Goal: Task Accomplishment & Management: Manage account settings

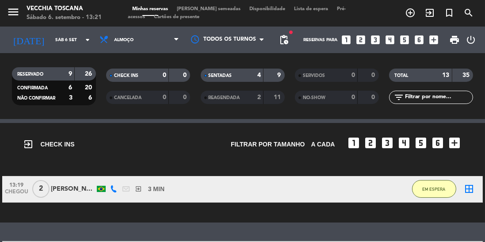
scroll to position [94, 0]
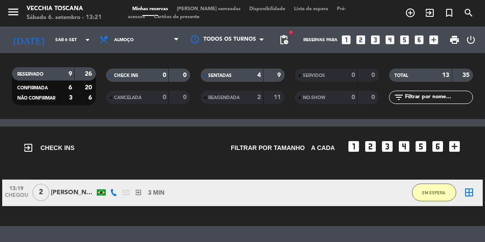
click at [472, 192] on icon "border_all" at bounding box center [469, 192] width 11 height 11
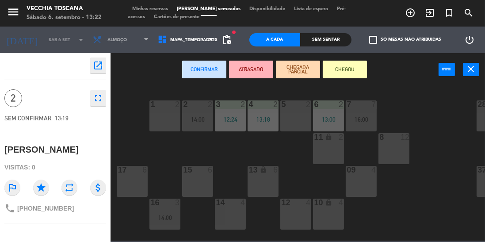
click at [223, 213] on div "14 4" at bounding box center [230, 213] width 31 height 31
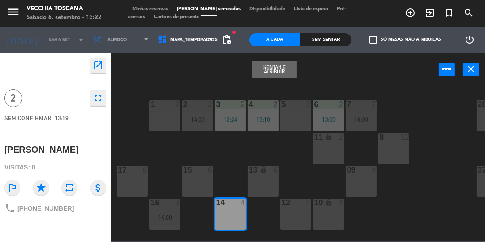
click at [276, 72] on button "Sentar e Atribuir" at bounding box center [274, 70] width 44 height 18
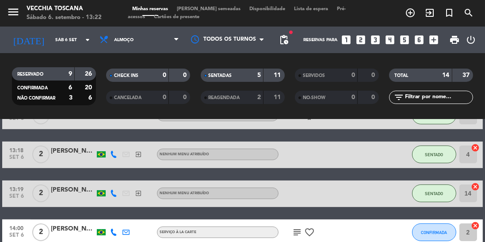
scroll to position [257, 0]
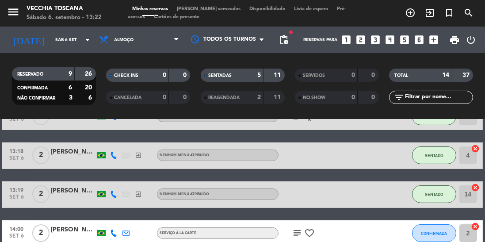
click at [41, 196] on span "2" at bounding box center [40, 194] width 17 height 18
click at [138, 195] on icon "exit_to_app" at bounding box center [138, 193] width 7 height 7
click at [138, 194] on icon "exit_to_app" at bounding box center [138, 193] width 7 height 7
click at [139, 194] on icon "exit_to_app" at bounding box center [138, 193] width 7 height 7
click at [64, 186] on div "[PERSON_NAME]" at bounding box center [73, 191] width 44 height 10
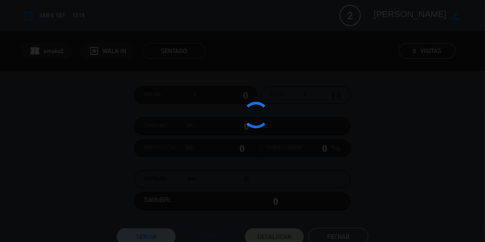
click at [58, 195] on div at bounding box center [242, 121] width 485 height 242
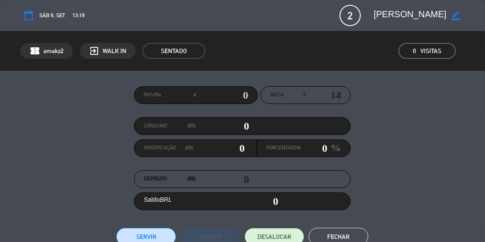
click at [454, 18] on icon "border_color" at bounding box center [455, 15] width 8 height 8
click at [350, 19] on span "2" at bounding box center [349, 15] width 21 height 21
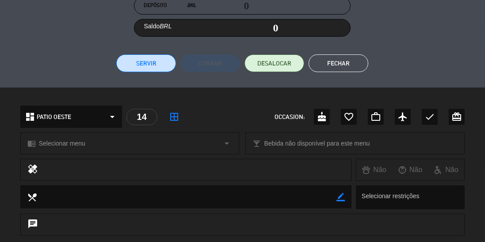
scroll to position [0, 0]
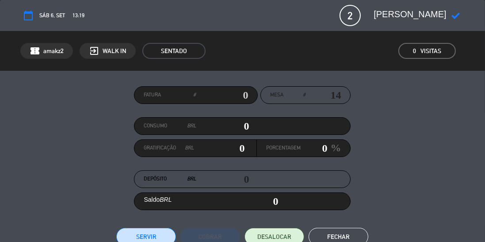
click at [347, 12] on span "2" at bounding box center [349, 15] width 21 height 21
